Goal: Task Accomplishment & Management: Manage account settings

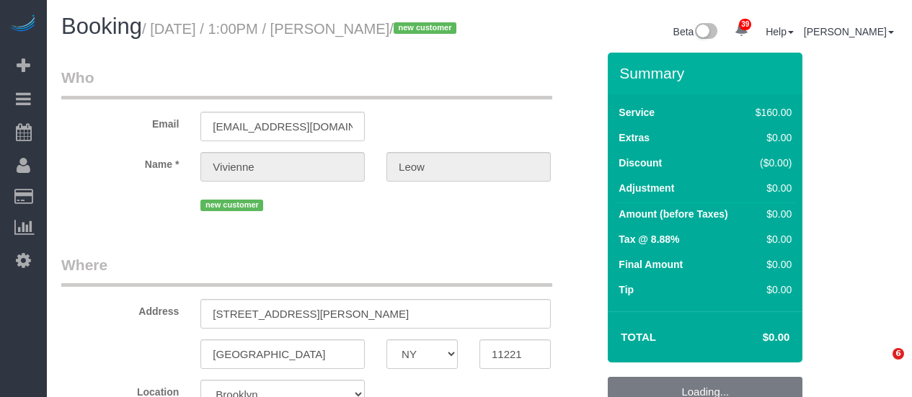
select select "NY"
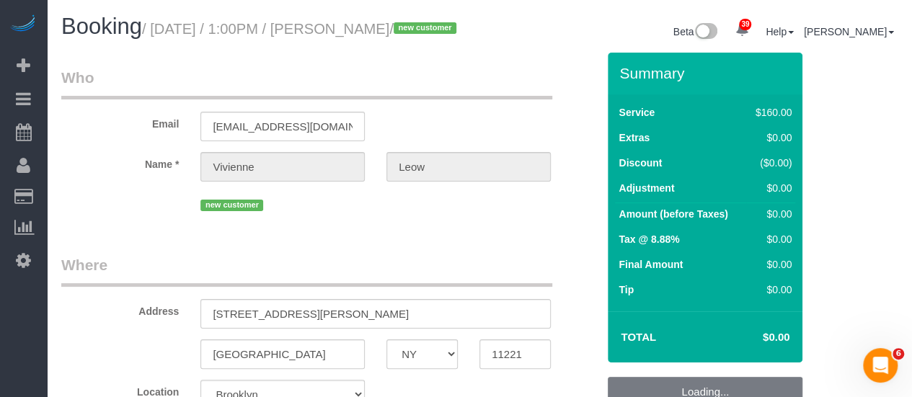
select select "object:820"
select select "string:stripe-pm_1SIG8p4VGloSiKo72xWInajs"
select select "spot6"
select select "number:60"
select select "number:74"
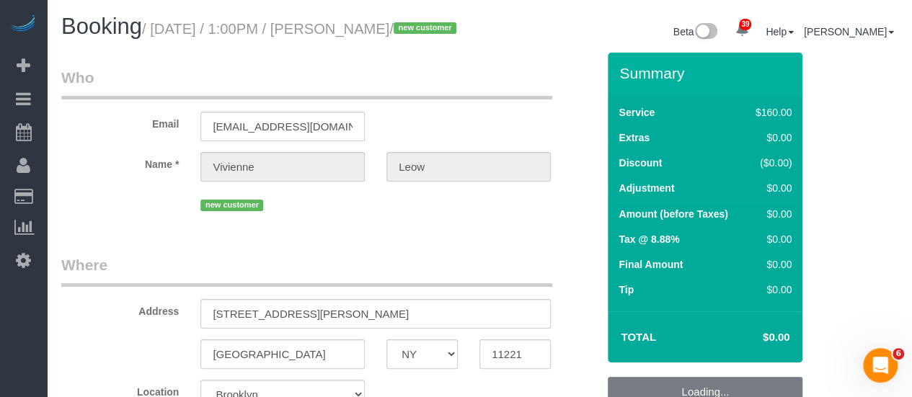
select select "number:15"
select select "number:5"
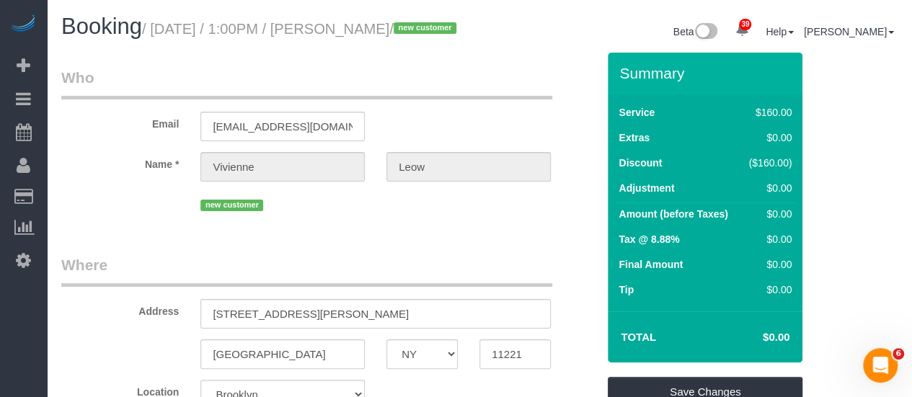
click at [435, 100] on legend "Who" at bounding box center [306, 83] width 491 height 32
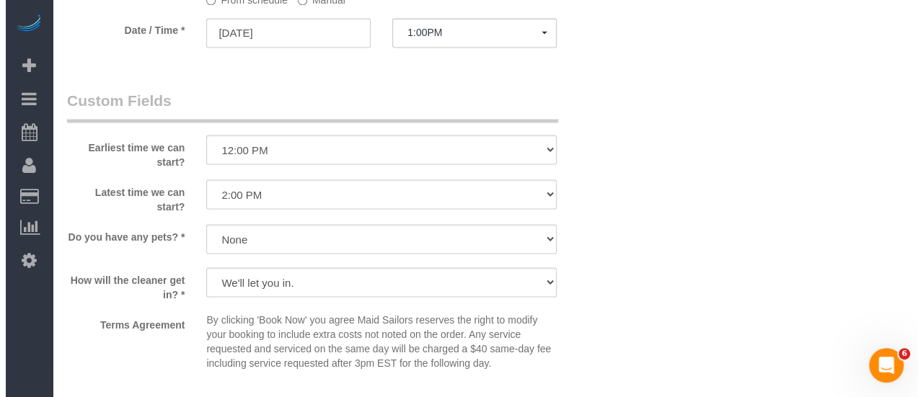
scroll to position [1586, 0]
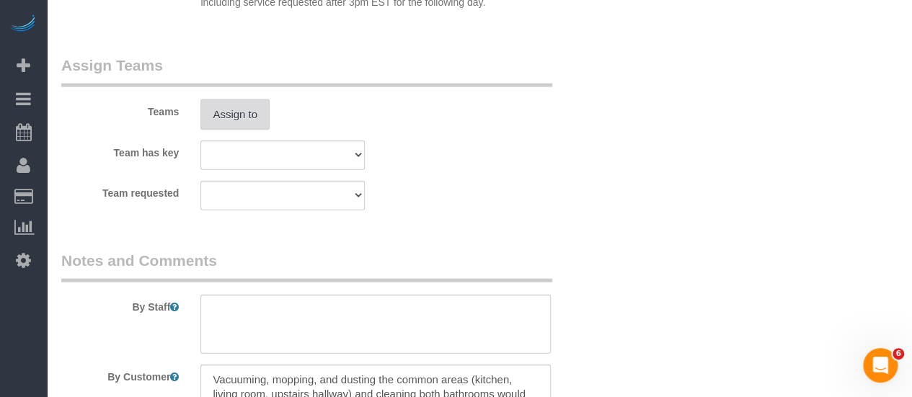
click at [245, 125] on button "Assign to" at bounding box center [234, 115] width 69 height 30
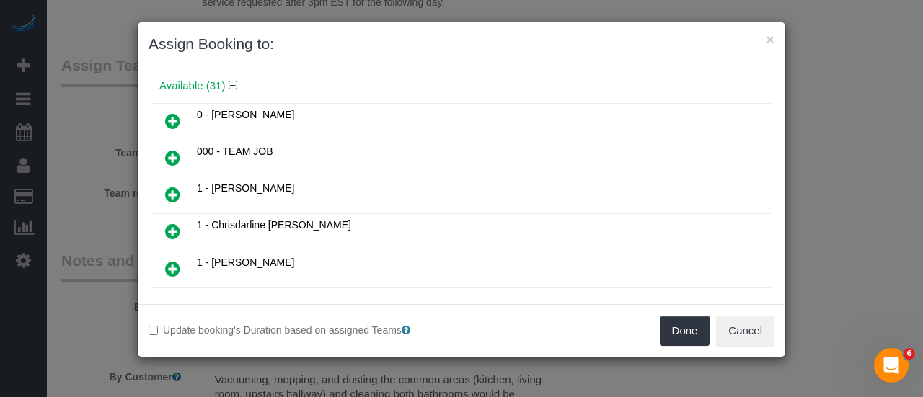
scroll to position [72, 0]
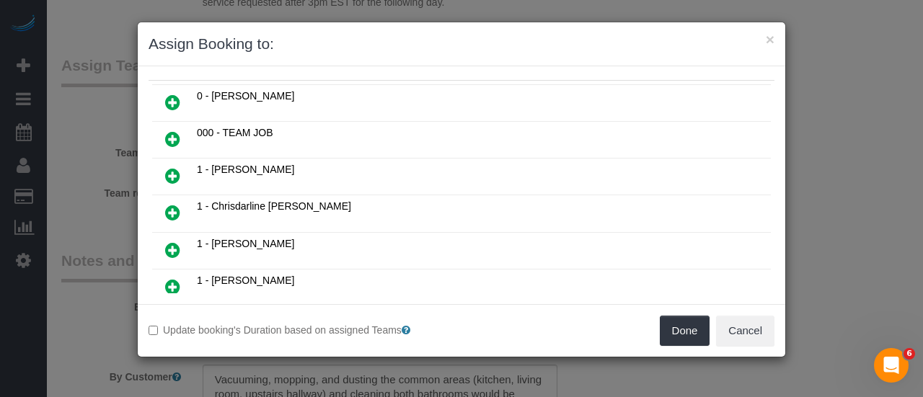
click at [174, 139] on icon at bounding box center [172, 139] width 15 height 17
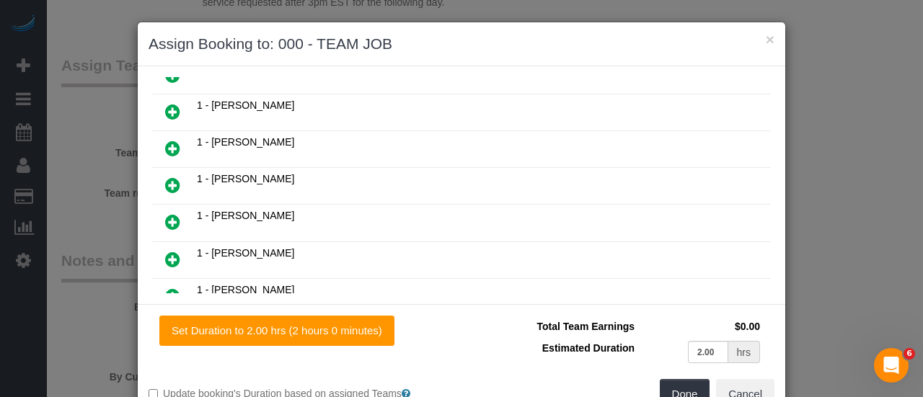
scroll to position [394, 0]
click at [165, 176] on icon at bounding box center [172, 184] width 15 height 17
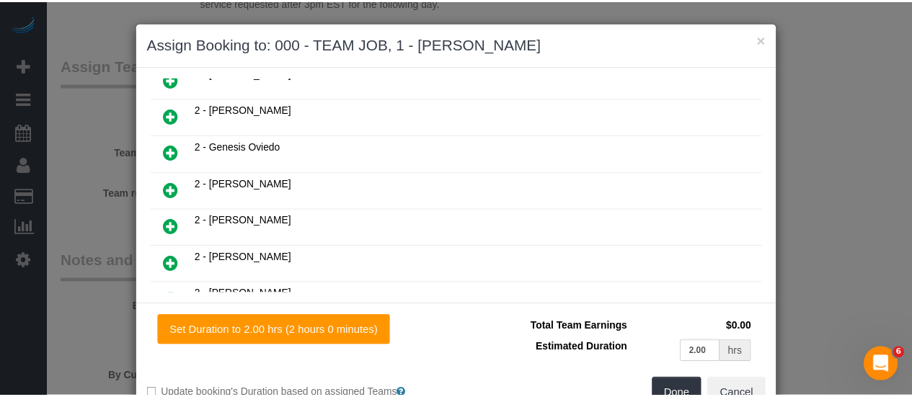
scroll to position [43, 0]
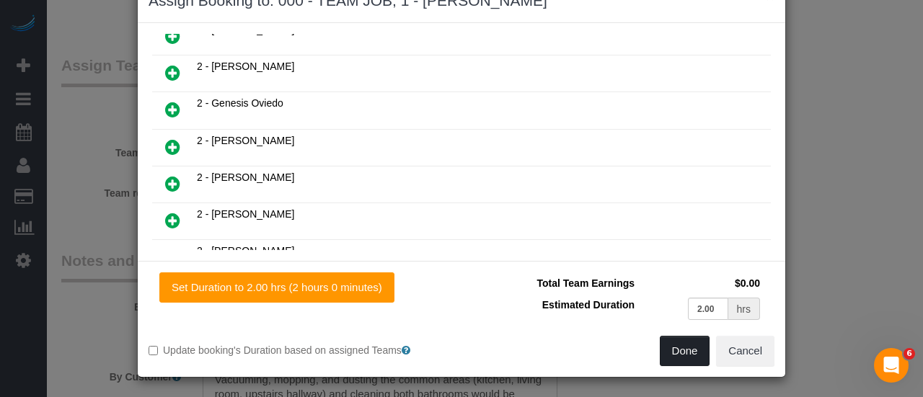
click at [673, 354] on button "Done" at bounding box center [685, 351] width 50 height 30
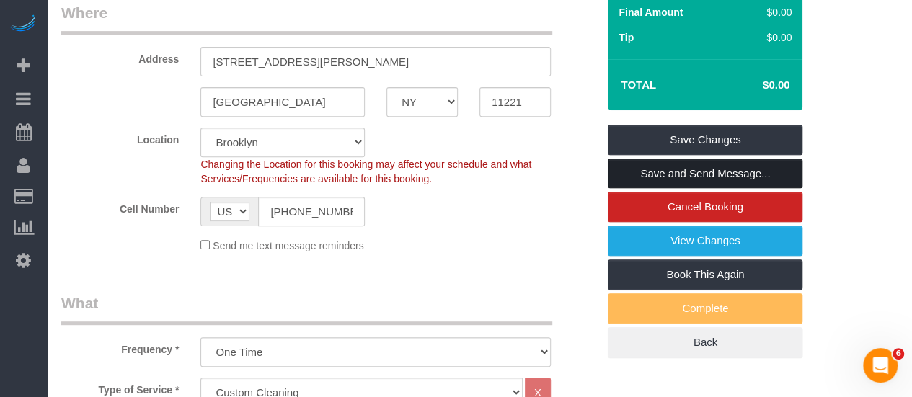
scroll to position [144, 0]
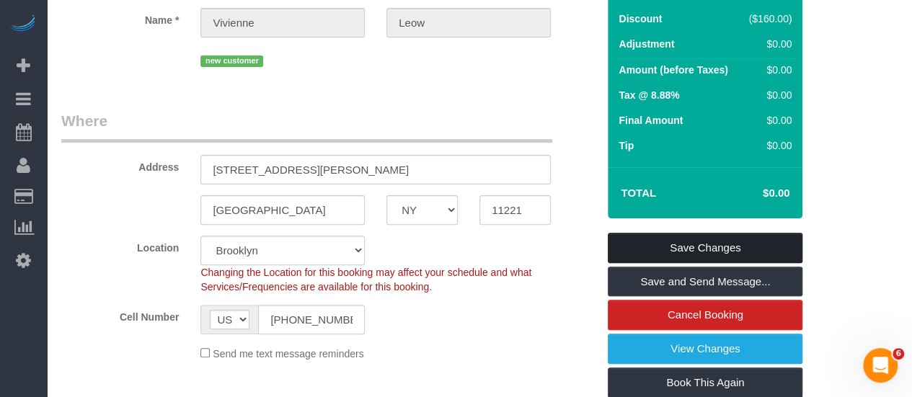
click at [728, 253] on link "Save Changes" at bounding box center [705, 248] width 195 height 30
